Goal: Information Seeking & Learning: Learn about a topic

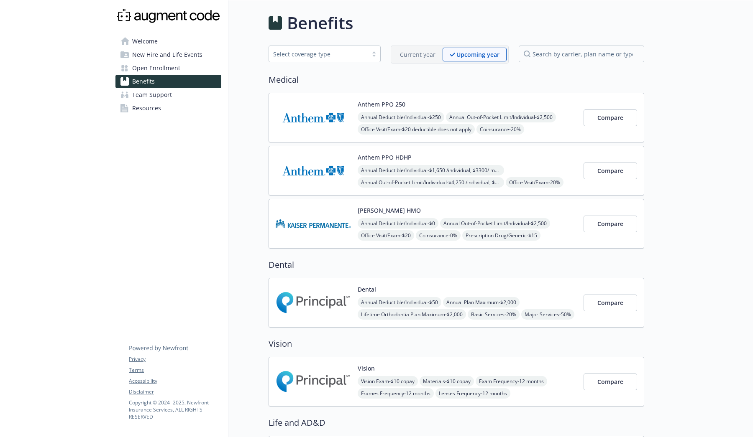
scroll to position [0, 0]
click at [311, 298] on img at bounding box center [313, 303] width 75 height 36
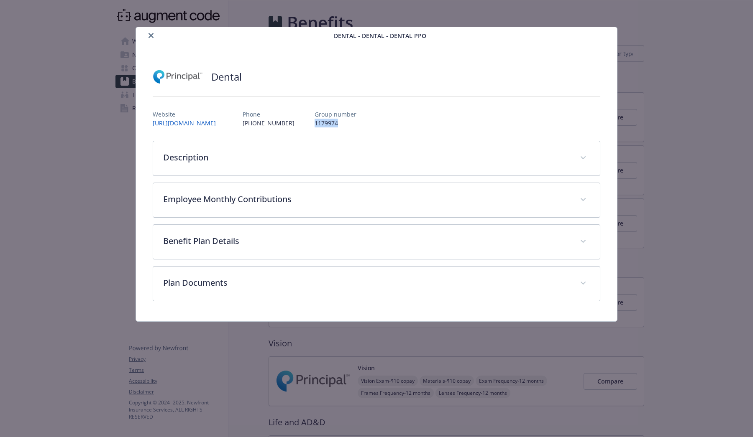
drag, startPoint x: 342, startPoint y: 123, endPoint x: 314, endPoint y: 123, distance: 27.6
click at [314, 123] on p "1179974" at bounding box center [335, 123] width 42 height 9
copy p "1179974"
click at [215, 125] on link "[URL][DOMAIN_NAME]" at bounding box center [188, 123] width 70 height 8
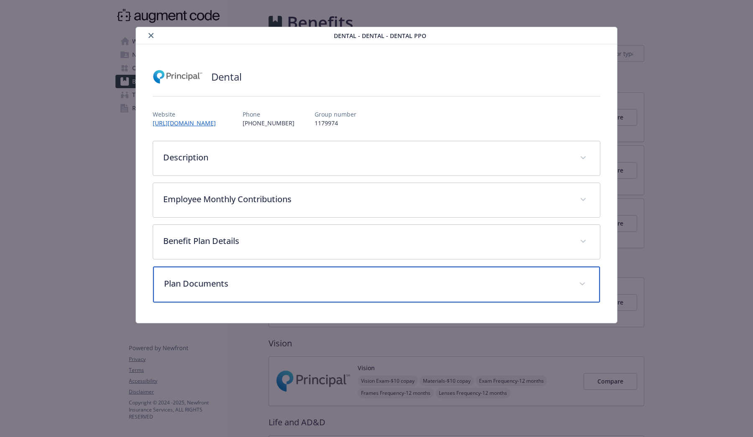
click at [250, 280] on p "Plan Documents" at bounding box center [366, 284] width 405 height 13
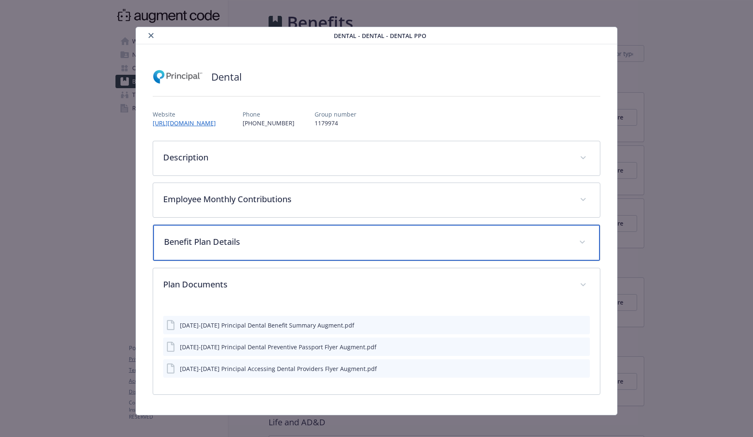
click at [260, 256] on div "Benefit Plan Details" at bounding box center [376, 243] width 446 height 36
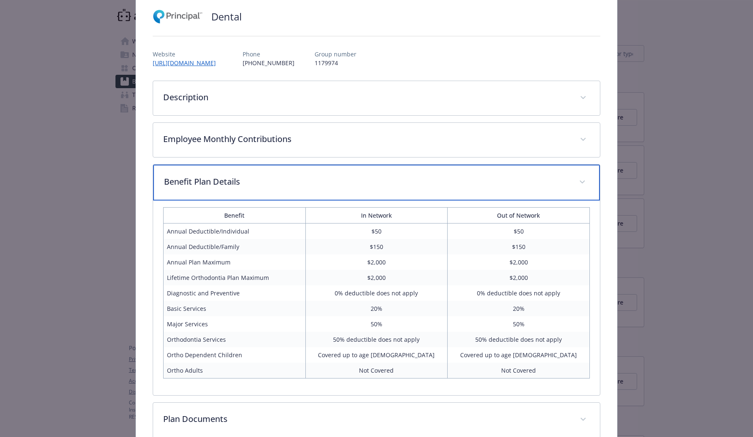
scroll to position [59, 0]
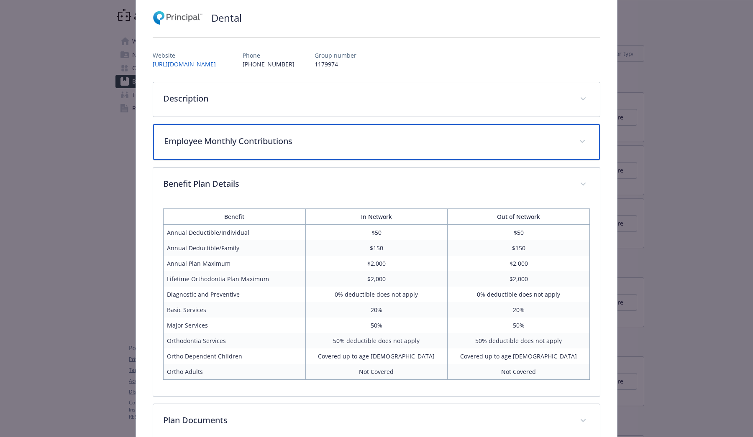
click at [298, 141] on p "Employee Monthly Contributions" at bounding box center [366, 141] width 405 height 13
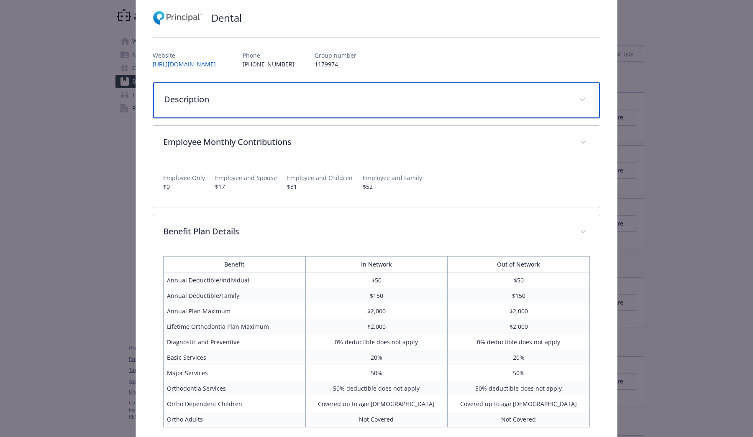
click at [276, 109] on div "Description" at bounding box center [376, 100] width 446 height 36
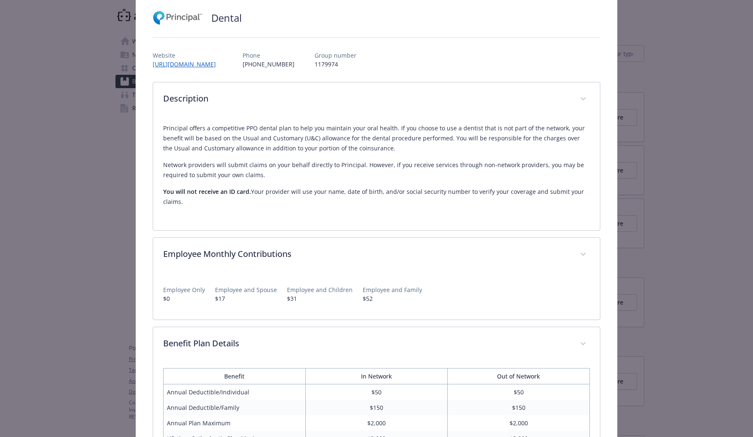
click at [269, 193] on p "You will not receive an ID card. Your provider will use your name, date of birt…" at bounding box center [376, 197] width 426 height 20
drag, startPoint x: 256, startPoint y: 189, endPoint x: 330, endPoint y: 189, distance: 74.0
click at [330, 189] on p "You will not receive an ID card. Your provider will use your name, date of birt…" at bounding box center [376, 197] width 426 height 20
click at [388, 196] on p "You will not receive an ID card. Your provider will use your name, date of birt…" at bounding box center [376, 197] width 426 height 20
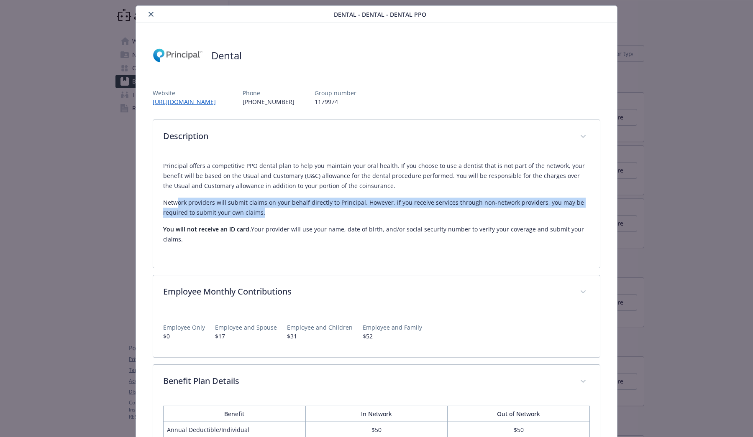
drag, startPoint x: 176, startPoint y: 202, endPoint x: 279, endPoint y: 210, distance: 104.0
click at [280, 210] on p "Network providers will submit claims on your behalf directly to Principal. Howe…" at bounding box center [376, 208] width 426 height 20
click at [279, 210] on p "Network providers will submit claims on your behalf directly to Principal. Howe…" at bounding box center [376, 208] width 426 height 20
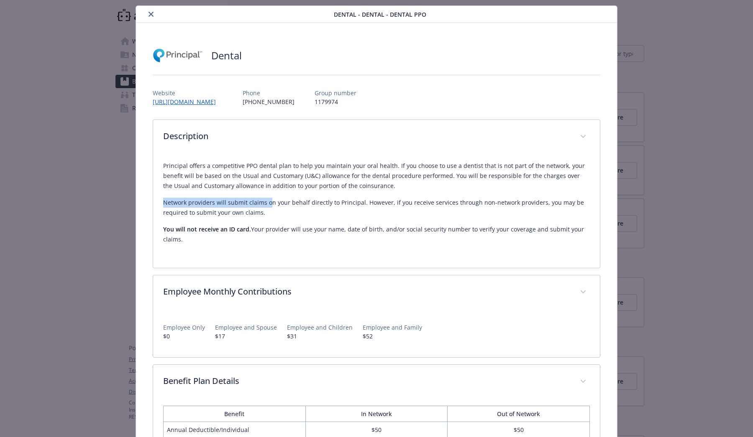
drag, startPoint x: 164, startPoint y: 202, endPoint x: 273, endPoint y: 200, distance: 108.3
click at [271, 199] on p "Network providers will submit claims on your behalf directly to Principal. Howe…" at bounding box center [376, 208] width 426 height 20
click at [245, 209] on p "Network providers will submit claims on your behalf directly to Principal. Howe…" at bounding box center [376, 208] width 426 height 20
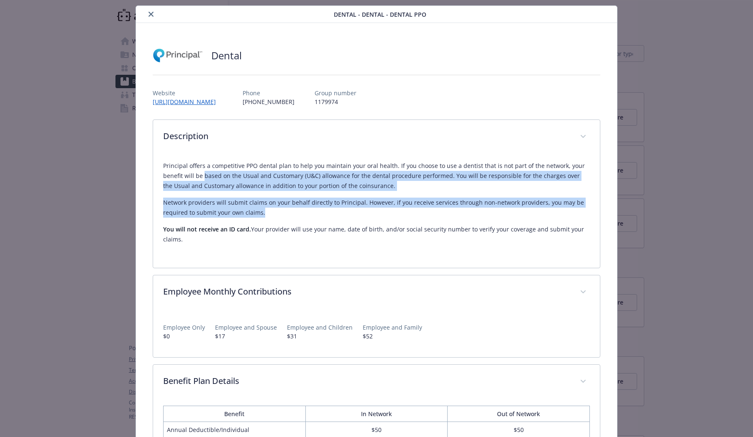
drag, startPoint x: 263, startPoint y: 213, endPoint x: 204, endPoint y: 174, distance: 71.3
click at [204, 174] on div "Principal offers a competitive PPO dental plan to help you maintain your oral h…" at bounding box center [376, 203] width 426 height 84
click at [204, 174] on p "Principal offers a competitive PPO dental plan to help you maintain your oral h…" at bounding box center [376, 176] width 426 height 30
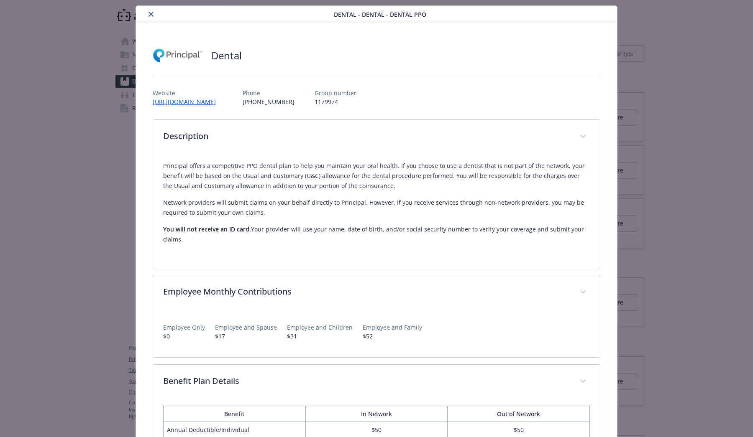
click at [419, 162] on p "Principal offers a competitive PPO dental plan to help you maintain your oral h…" at bounding box center [376, 176] width 426 height 30
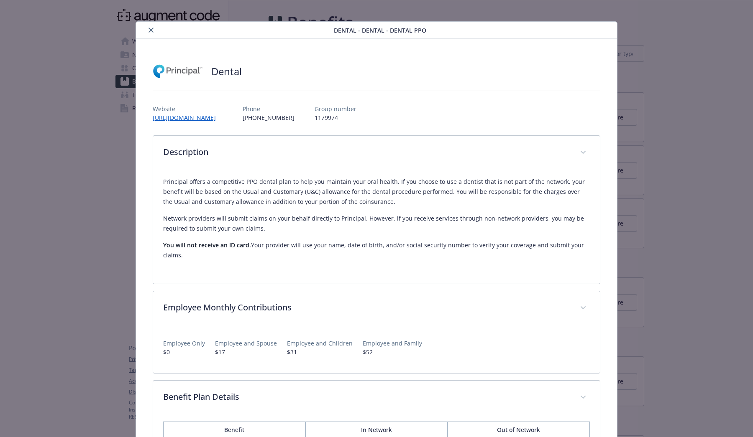
scroll to position [6, 0]
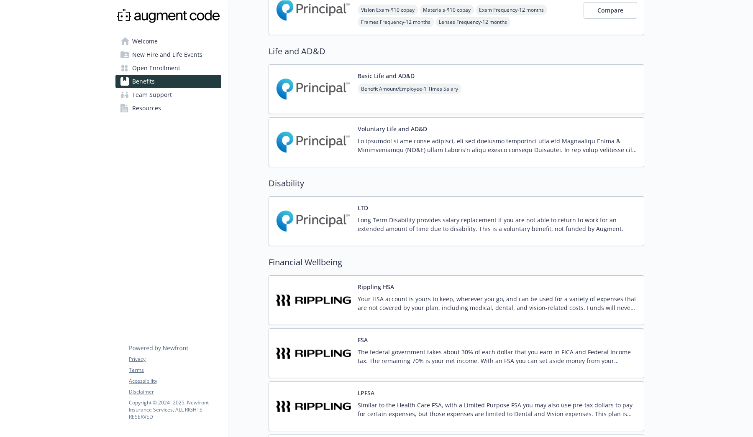
scroll to position [373, 0]
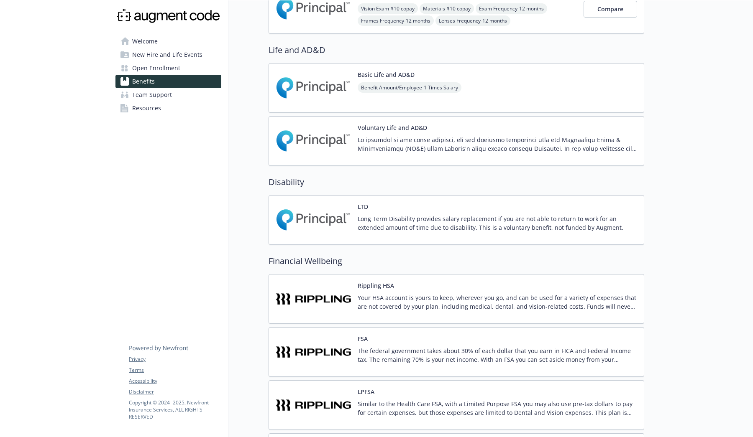
click at [157, 104] on span "Resources" at bounding box center [146, 108] width 29 height 13
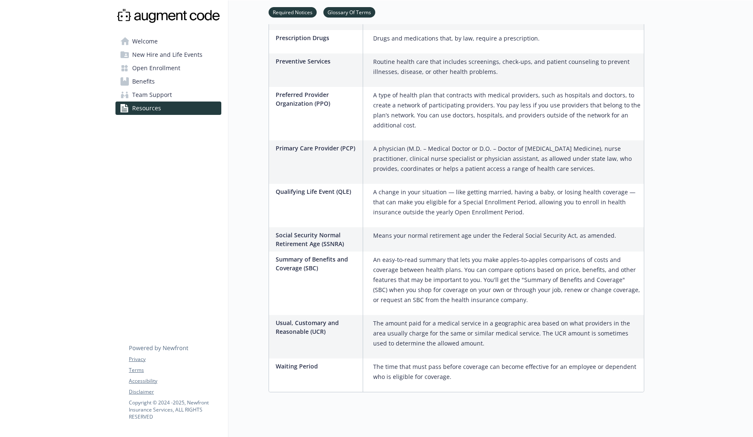
scroll to position [1247, 0]
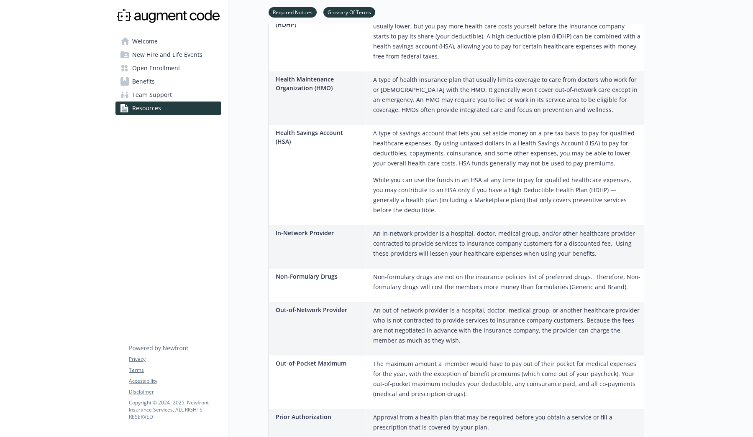
click at [145, 95] on span "Team Support" at bounding box center [152, 94] width 40 height 13
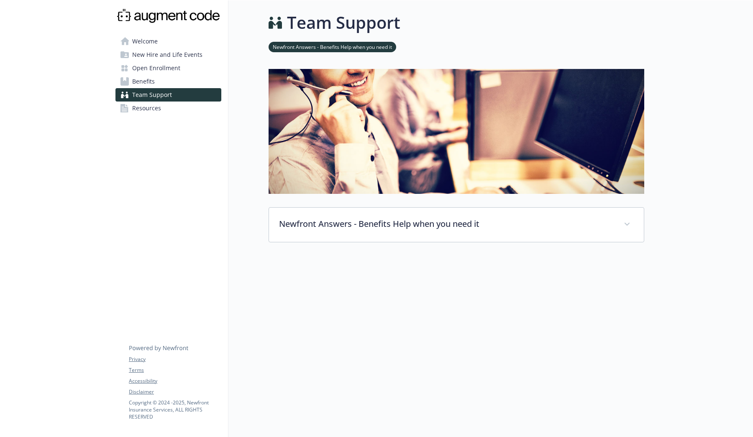
click at [175, 71] on span "Open Enrollment" at bounding box center [156, 67] width 48 height 13
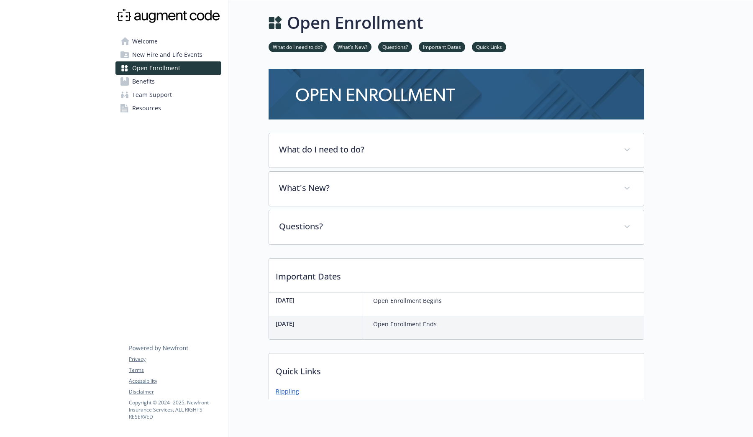
click at [290, 393] on link "Rippling" at bounding box center [287, 391] width 23 height 9
